Goal: Task Accomplishment & Management: Manage account settings

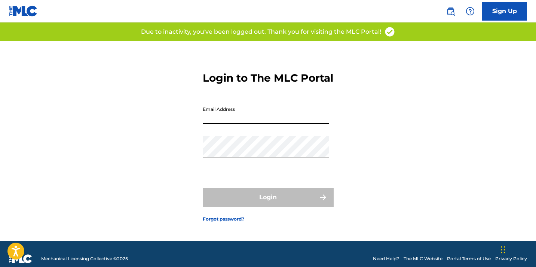
type input "[EMAIL_ADDRESS][DOMAIN_NAME]"
click at [268, 204] on button "Login" at bounding box center [268, 197] width 131 height 19
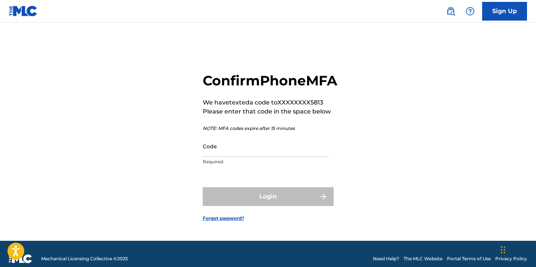
click at [263, 157] on input "Code" at bounding box center [266, 146] width 127 height 21
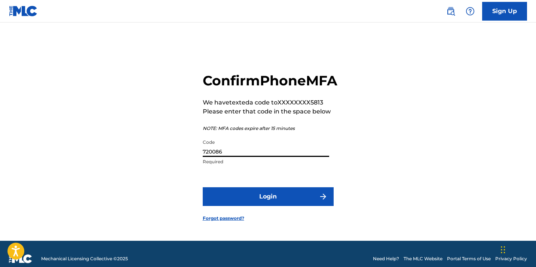
type input "720086"
click at [284, 206] on button "Login" at bounding box center [268, 196] width 131 height 19
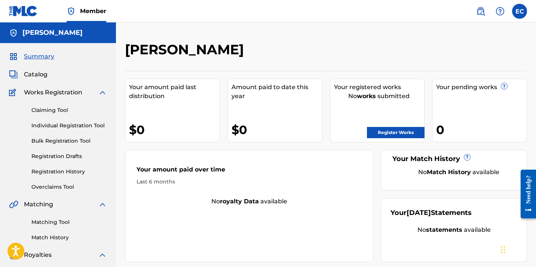
click at [53, 109] on link "Claiming Tool" at bounding box center [69, 110] width 76 height 8
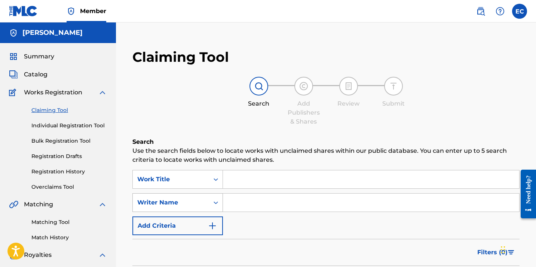
click at [216, 200] on div "Writer Name" at bounding box center [178, 202] width 91 height 19
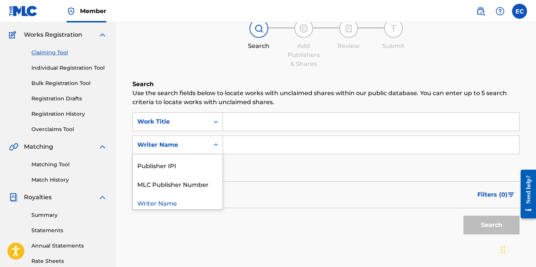
scroll to position [76, 0]
click at [192, 201] on div "Writer Name" at bounding box center [178, 200] width 90 height 19
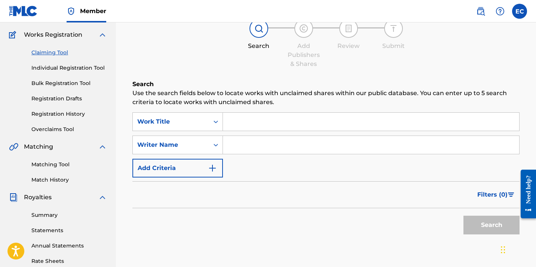
click at [248, 149] on input "Search Form" at bounding box center [371, 145] width 297 height 18
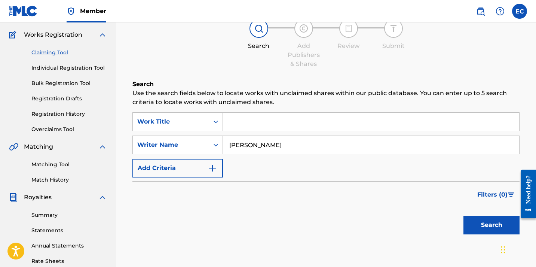
type input "[PERSON_NAME]"
click at [471, 218] on button "Search" at bounding box center [492, 225] width 56 height 19
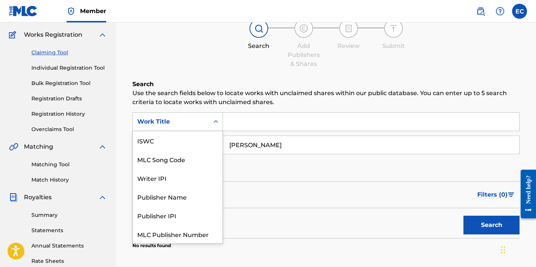
click at [214, 120] on icon "Search Form" at bounding box center [215, 121] width 7 height 7
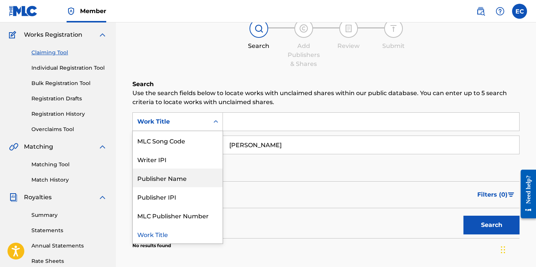
click at [186, 173] on div "Publisher Name" at bounding box center [178, 177] width 90 height 19
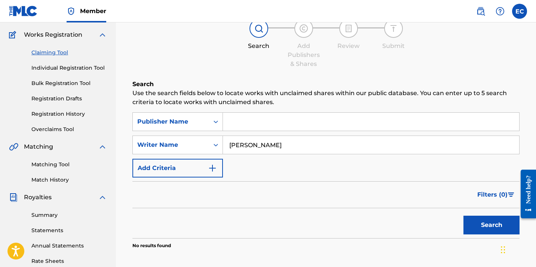
click at [238, 126] on input "Search Form" at bounding box center [371, 122] width 297 height 18
type input "[PERSON_NAME]"
click at [472, 218] on button "Search" at bounding box center [492, 225] width 56 height 19
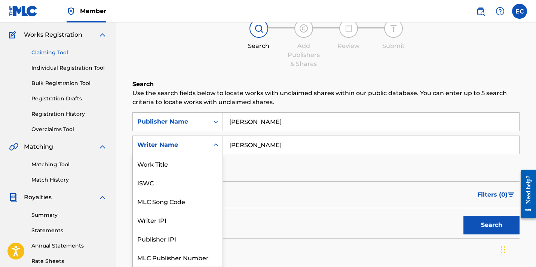
click at [202, 141] on div "Writer Name" at bounding box center [170, 144] width 67 height 9
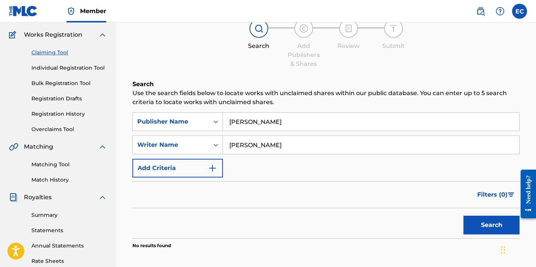
click at [259, 168] on div "SearchWithCriteria7a8bc649-1588-443e-b68f-faa7a86adfd7 Publisher Name [PERSON_N…" at bounding box center [326, 144] width 387 height 65
click at [206, 167] on button "Add Criteria" at bounding box center [178, 168] width 91 height 19
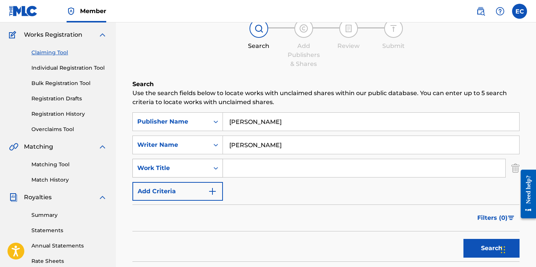
click at [220, 167] on div "Search Form" at bounding box center [215, 167] width 13 height 13
click at [287, 77] on div "Claiming Tool Search Add Publishers & Shares Review Submit Search Use the searc…" at bounding box center [326, 151] width 402 height 334
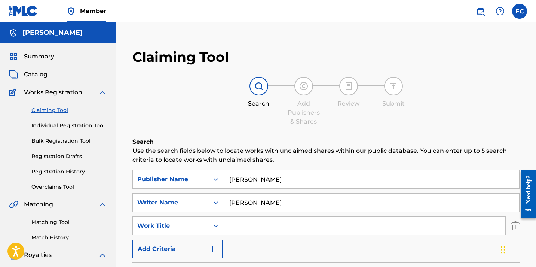
scroll to position [0, 0]
click at [65, 126] on link "Individual Registration Tool" at bounding box center [69, 126] width 76 height 8
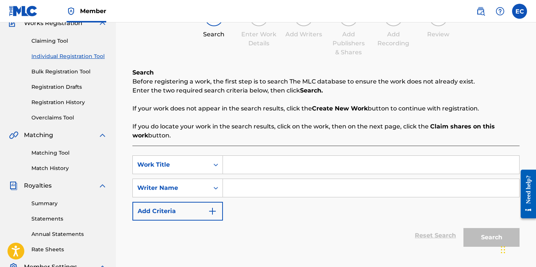
scroll to position [72, 0]
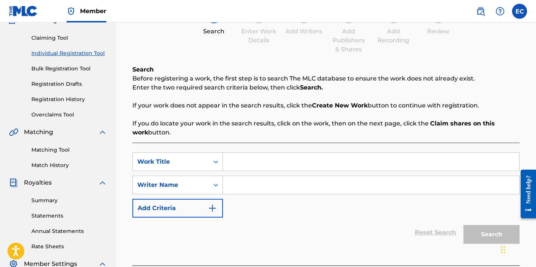
click at [249, 163] on input "Search Form" at bounding box center [371, 162] width 297 height 18
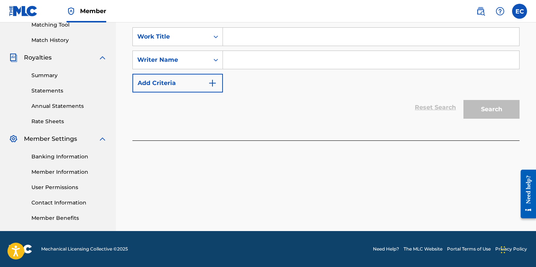
scroll to position [197, 0]
click at [103, 139] on img at bounding box center [102, 138] width 9 height 9
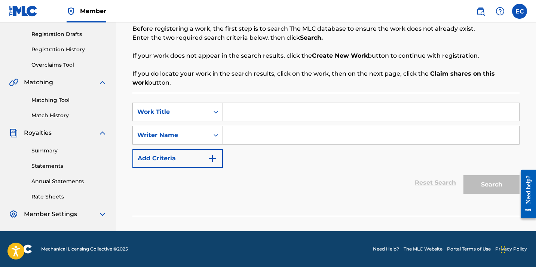
click at [103, 133] on img at bounding box center [102, 132] width 9 height 9
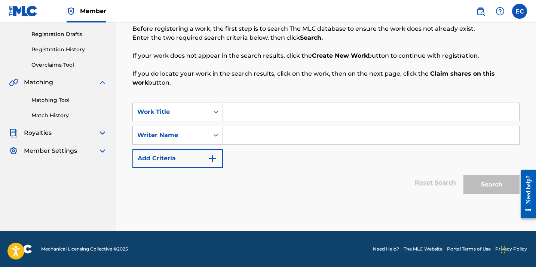
click at [101, 83] on img at bounding box center [102, 82] width 9 height 9
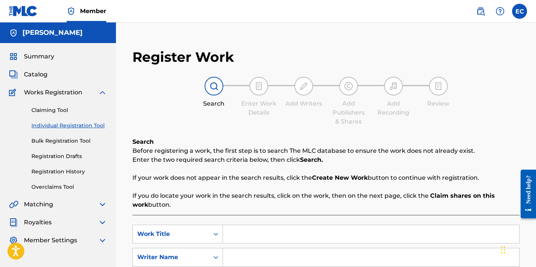
scroll to position [0, 0]
click at [39, 73] on span "Catalog" at bounding box center [36, 74] width 24 height 9
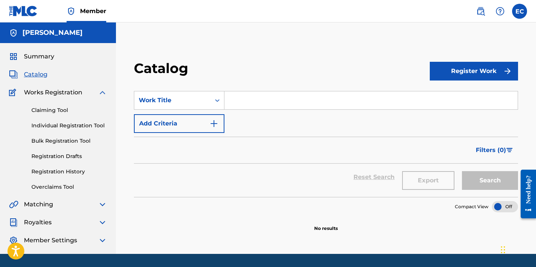
click at [44, 56] on span "Summary" at bounding box center [39, 56] width 30 height 9
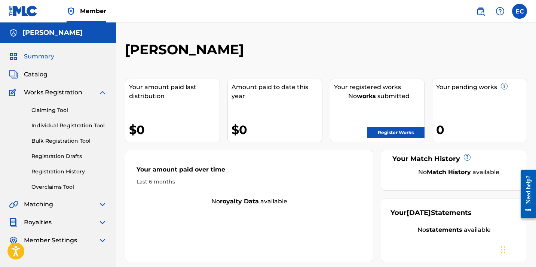
click at [58, 127] on link "Individual Registration Tool" at bounding box center [69, 126] width 76 height 8
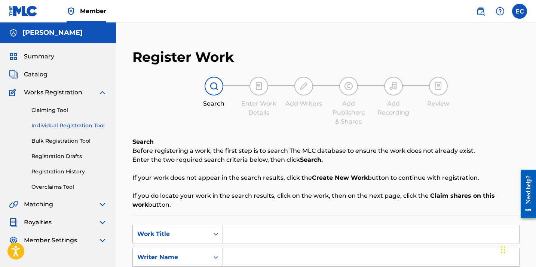
click at [52, 102] on div "Claiming Tool Individual Registration Tool Bulk Registration Tool Registration …" at bounding box center [58, 144] width 98 height 94
click at [52, 109] on link "Claiming Tool" at bounding box center [69, 110] width 76 height 8
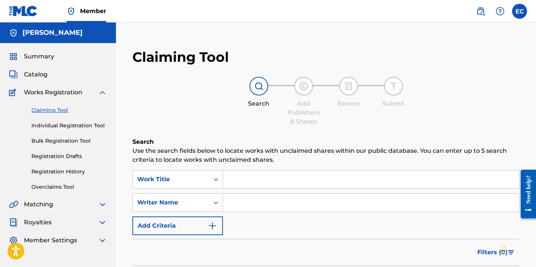
click at [53, 126] on link "Individual Registration Tool" at bounding box center [69, 126] width 76 height 8
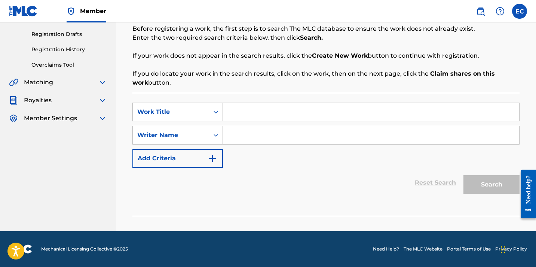
scroll to position [122, 0]
click at [203, 111] on div "Work Title" at bounding box center [170, 111] width 67 height 9
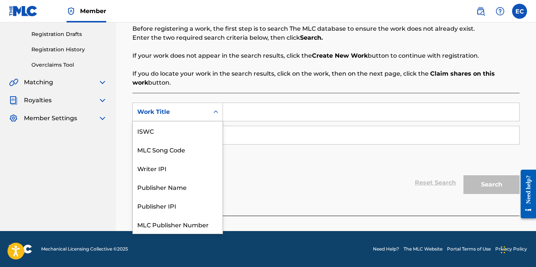
scroll to position [19, 0]
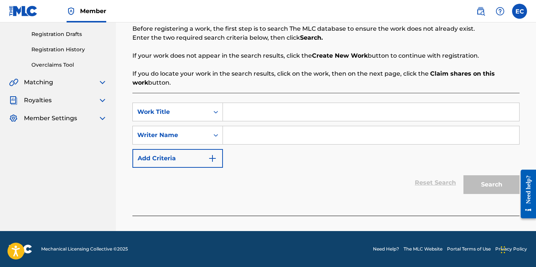
click at [203, 111] on div "Work Title" at bounding box center [170, 111] width 67 height 9
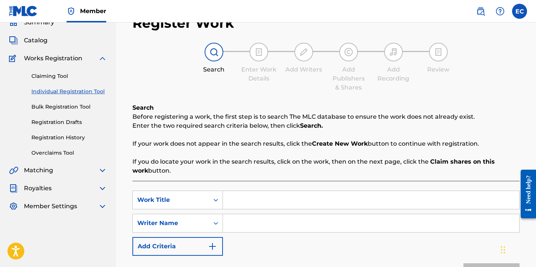
scroll to position [2, 0]
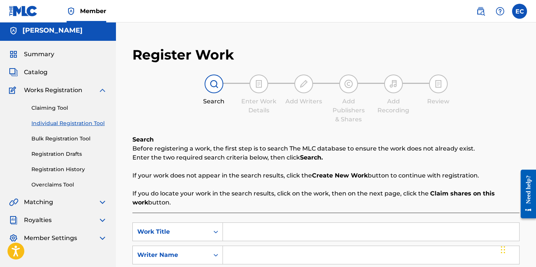
click at [479, 10] on img at bounding box center [481, 11] width 9 height 9
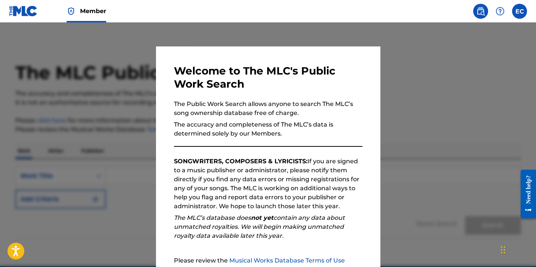
click at [523, 9] on label at bounding box center [520, 11] width 15 height 15
click at [520, 11] on input "EC [PERSON_NAME] [EMAIL_ADDRESS][DOMAIN_NAME] Notification Preferences Profile …" at bounding box center [520, 11] width 0 height 0
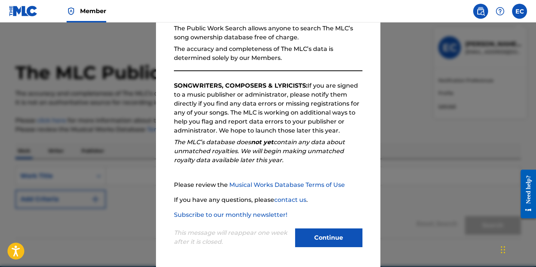
scroll to position [76, 0]
click at [310, 243] on button "Continue" at bounding box center [328, 237] width 67 height 19
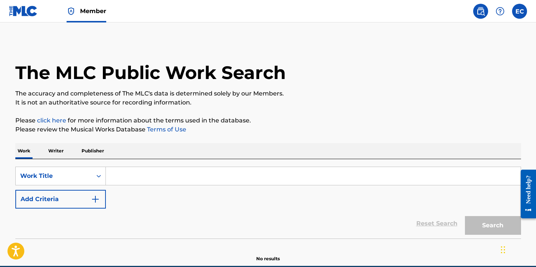
click at [522, 12] on label at bounding box center [520, 11] width 15 height 15
click at [520, 11] on input "EC [PERSON_NAME] [EMAIL_ADDRESS][DOMAIN_NAME] Notification Preferences Profile …" at bounding box center [520, 11] width 0 height 0
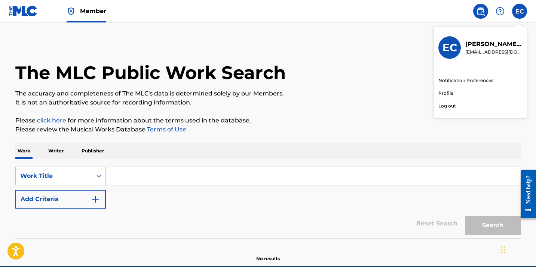
click at [447, 94] on link "Profile" at bounding box center [446, 93] width 15 height 7
